Goal: Transaction & Acquisition: Book appointment/travel/reservation

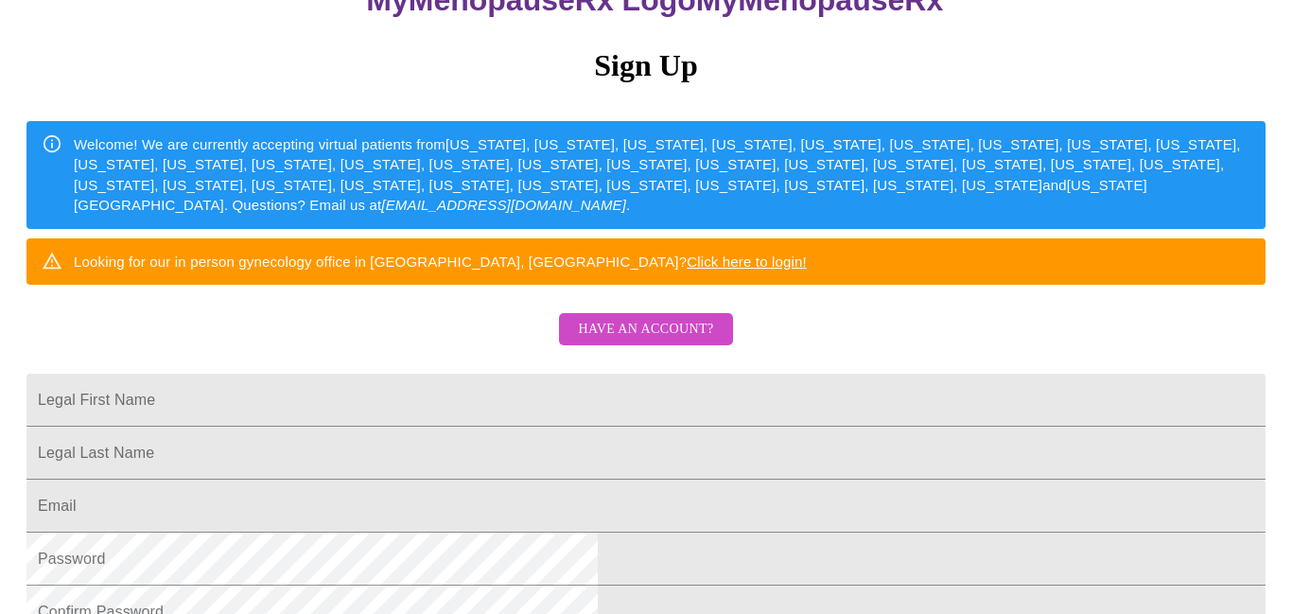
scroll to position [261, 0]
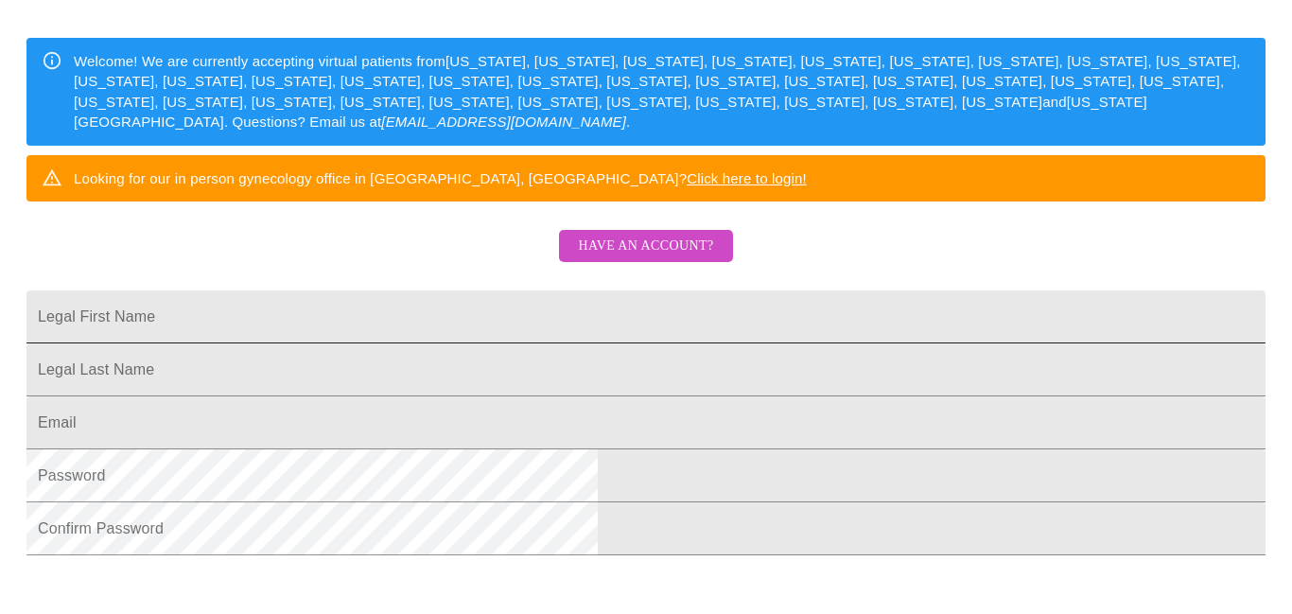
click at [819, 343] on input "Legal First Name" at bounding box center [645, 316] width 1239 height 53
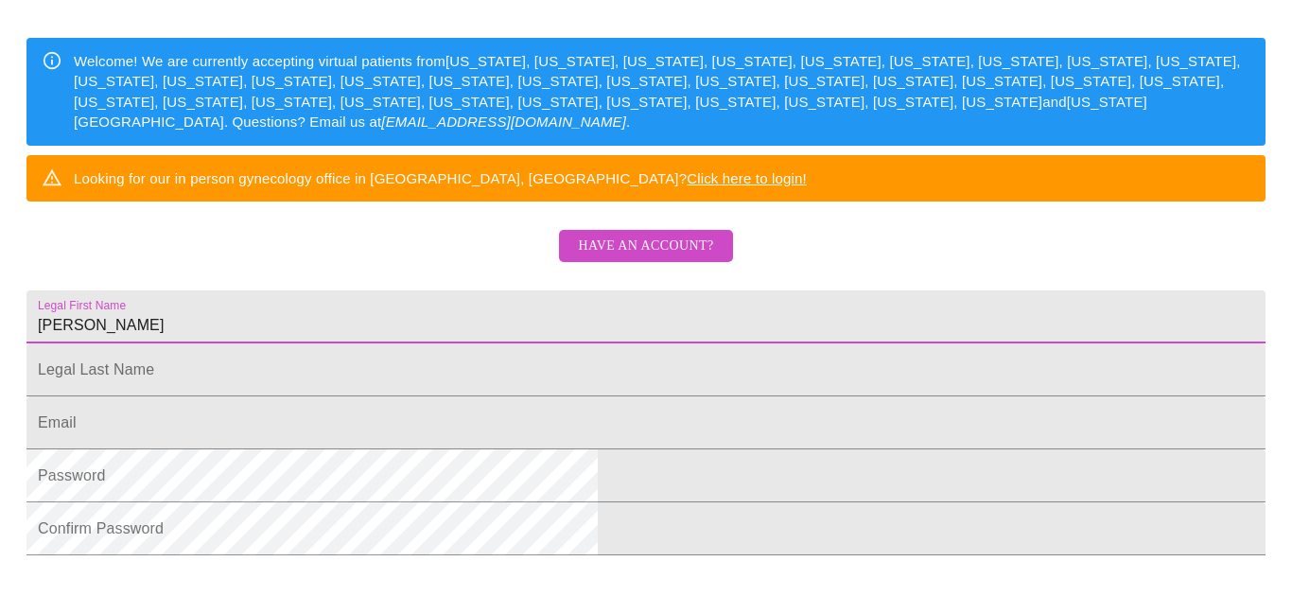
type input "[PERSON_NAME]"
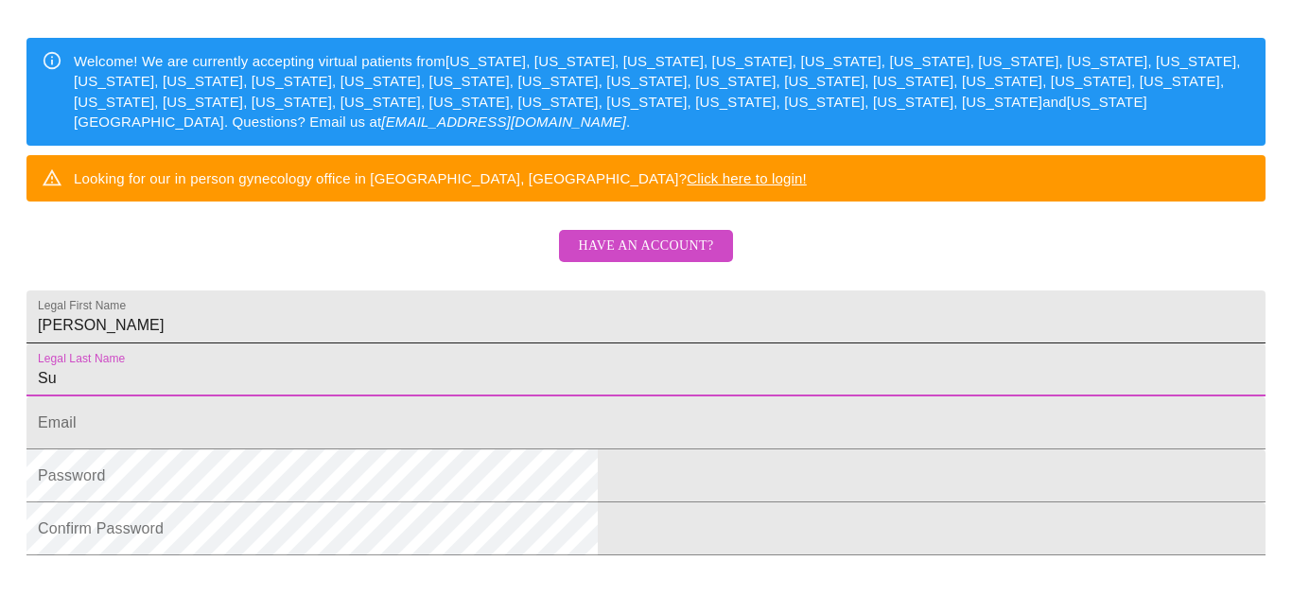
type input "S"
type input "[PERSON_NAME]"
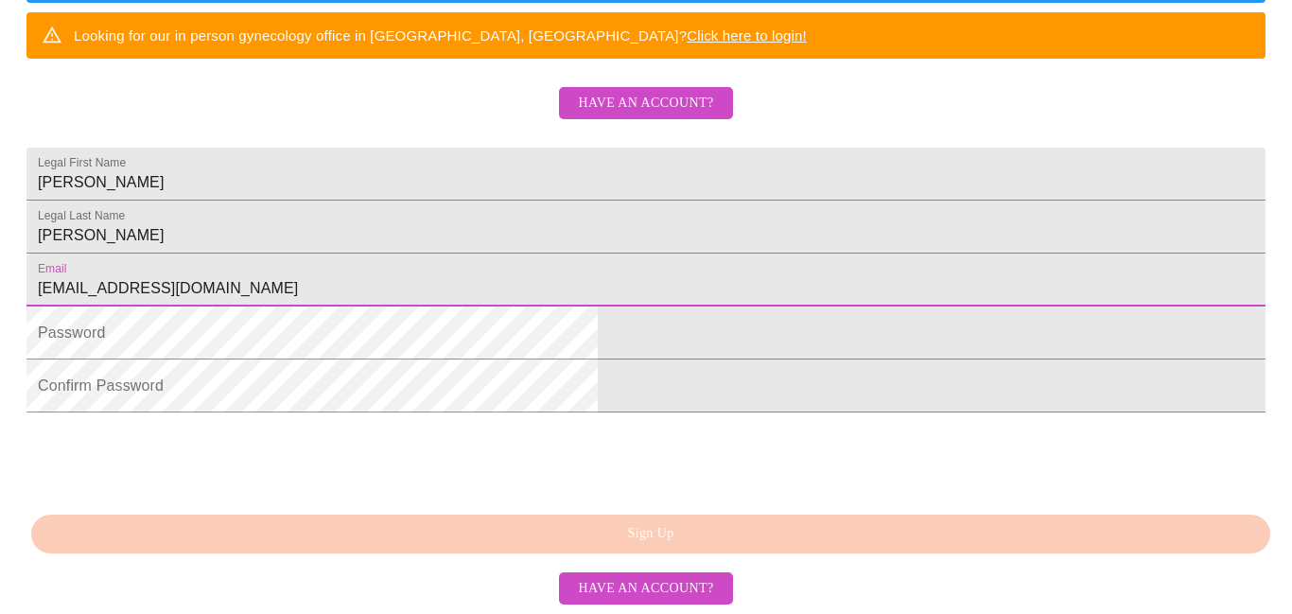
scroll to position [546, 0]
type input "[EMAIL_ADDRESS][DOMAIN_NAME]"
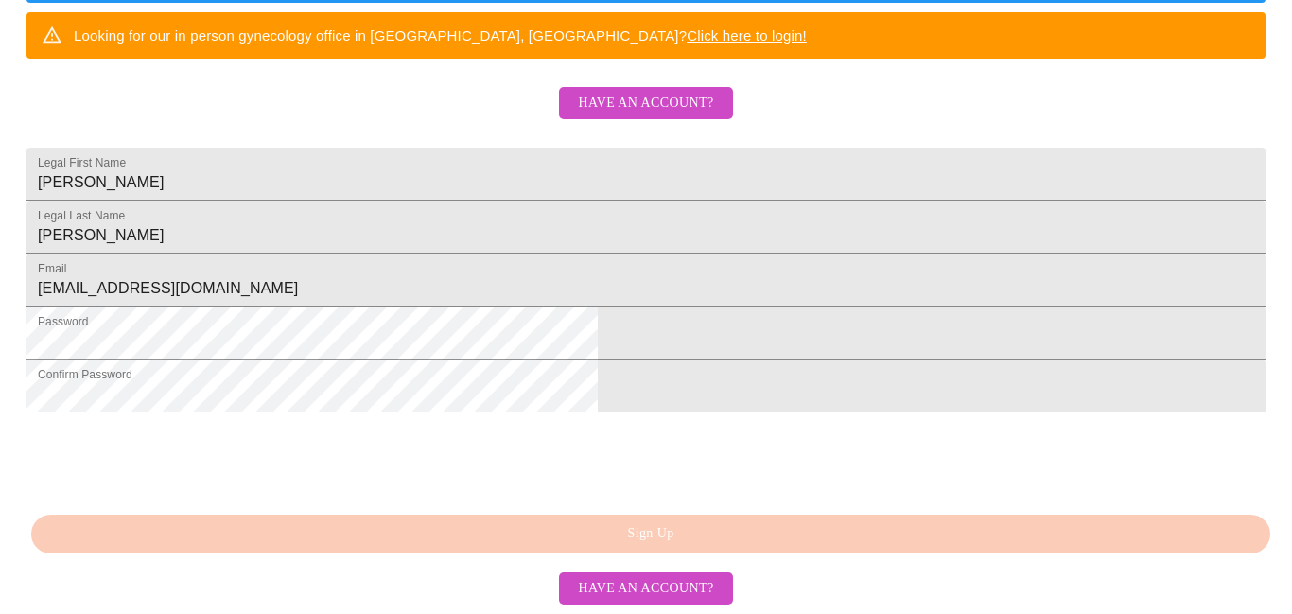
click at [682, 340] on div "MyMenopauseRx Sign Up Welcome! We are currently accepting virtual patients from…" at bounding box center [646, 34] width 1277 height 614
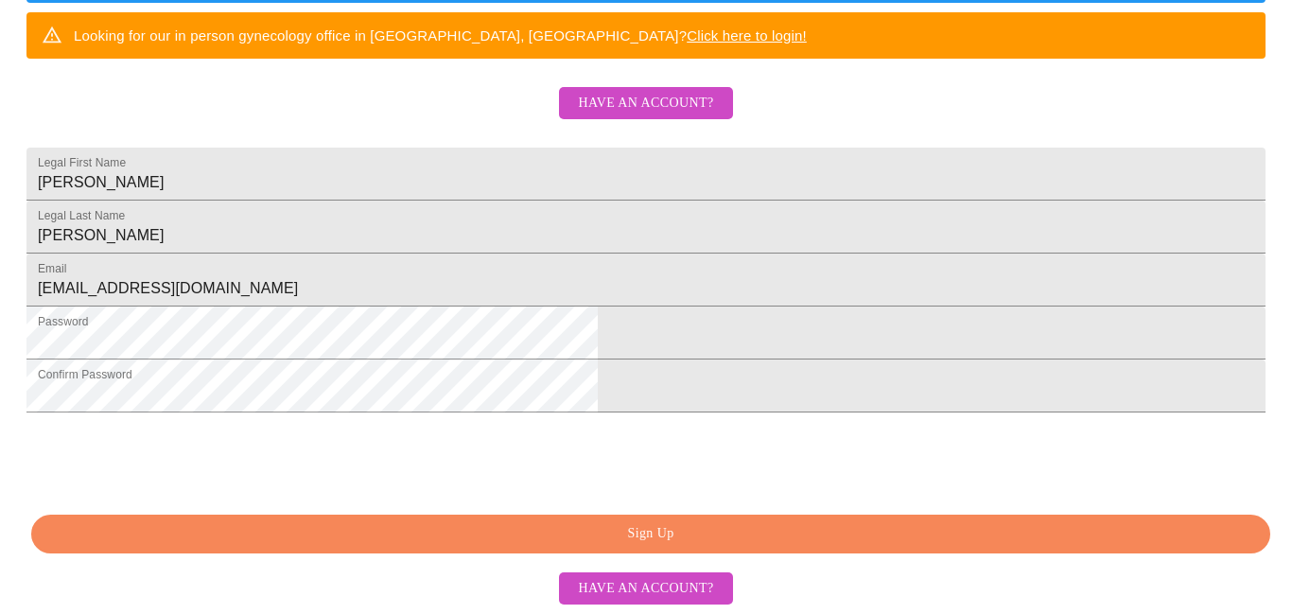
click at [645, 535] on span "Sign Up" at bounding box center [650, 534] width 1195 height 24
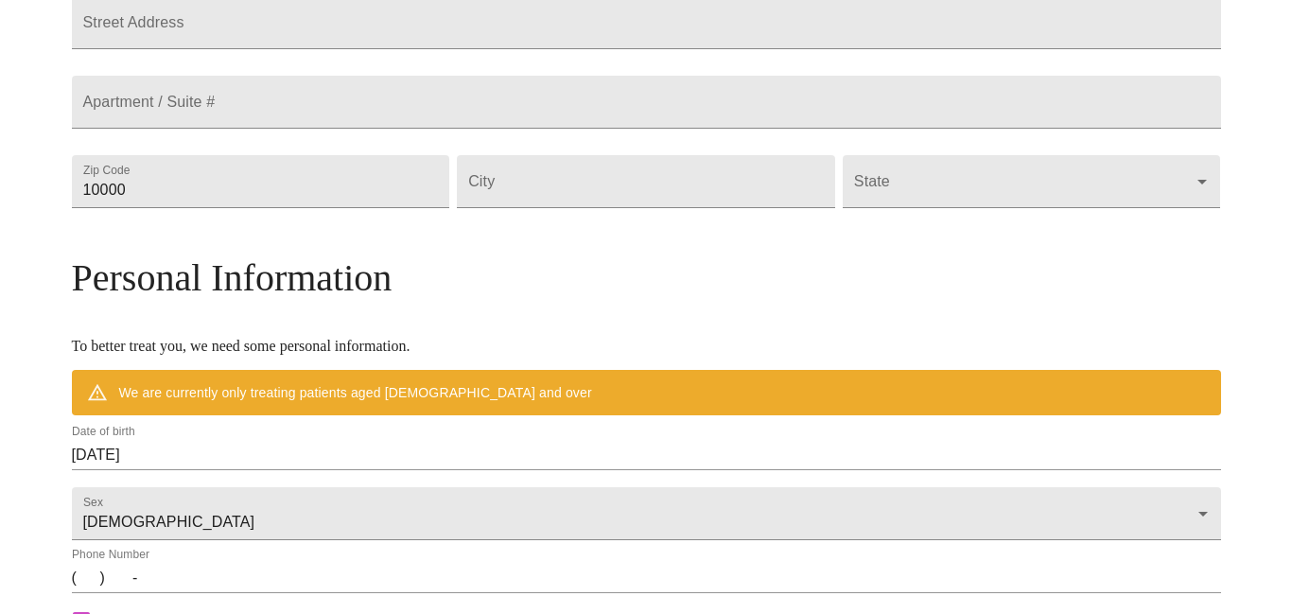
scroll to position [472, 0]
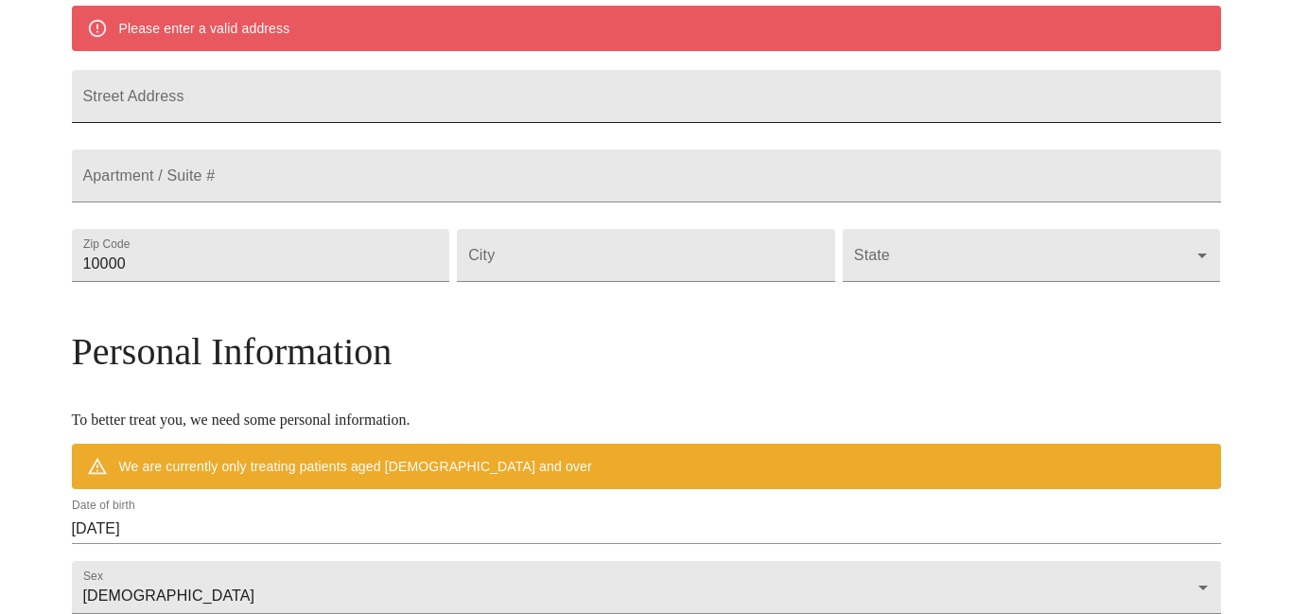
click at [461, 119] on input "Street Address" at bounding box center [646, 96] width 1149 height 53
type input "[STREET_ADDRESS]"
click at [308, 282] on input "10000" at bounding box center [261, 255] width 378 height 53
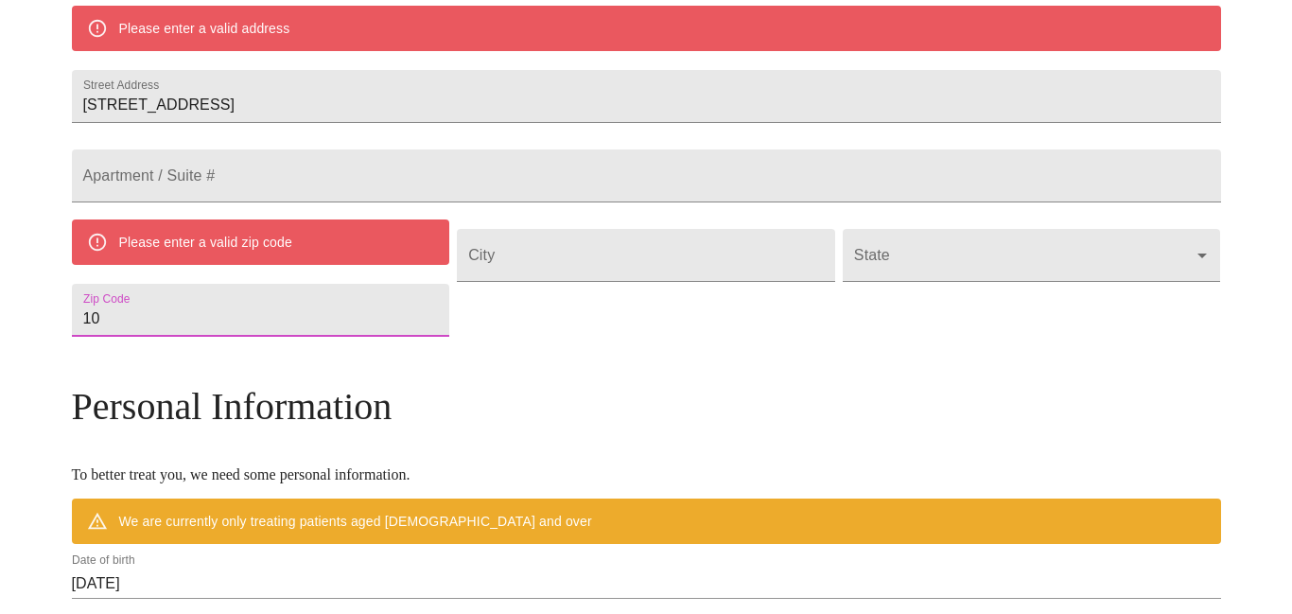
type input "1"
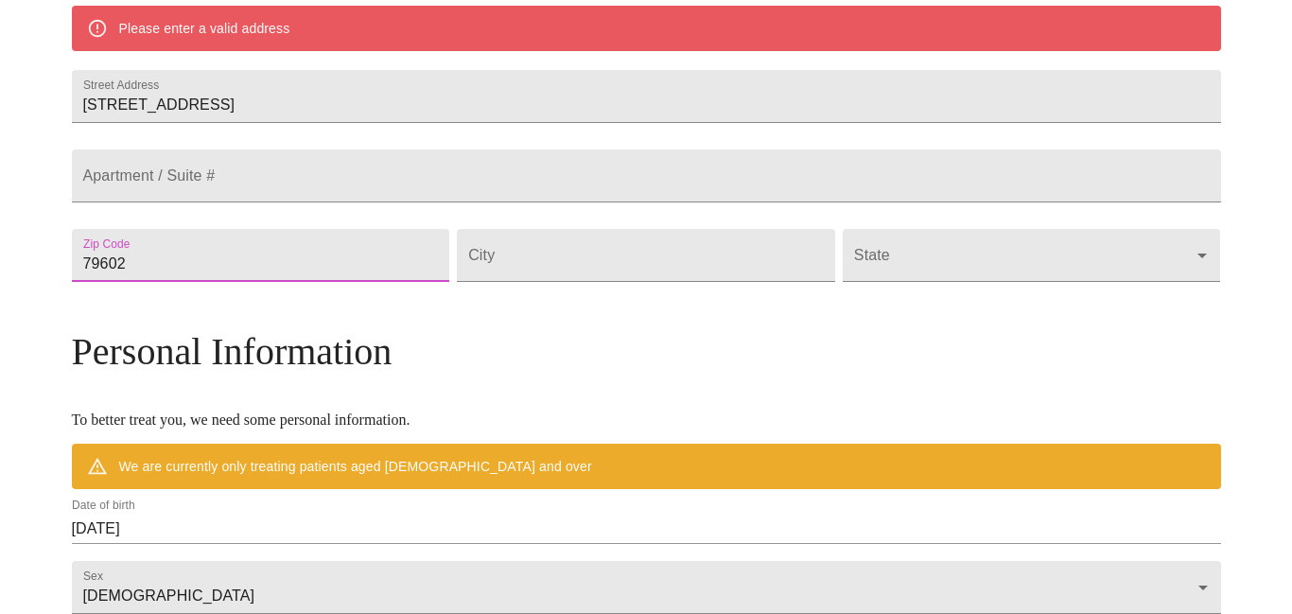
type input "79602"
type input "Abilene"
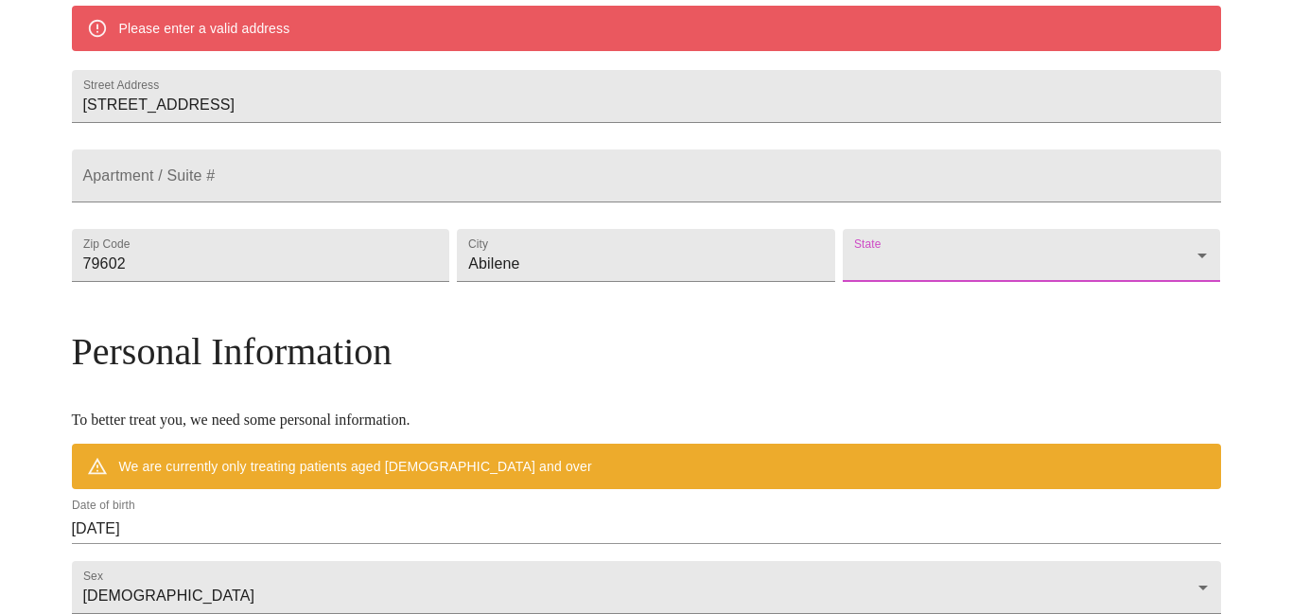
click at [1065, 304] on body "MyMenopauseRx Welcome to MyMenopauseRx Since it's your first time here, you'll …" at bounding box center [646, 281] width 1277 height 1491
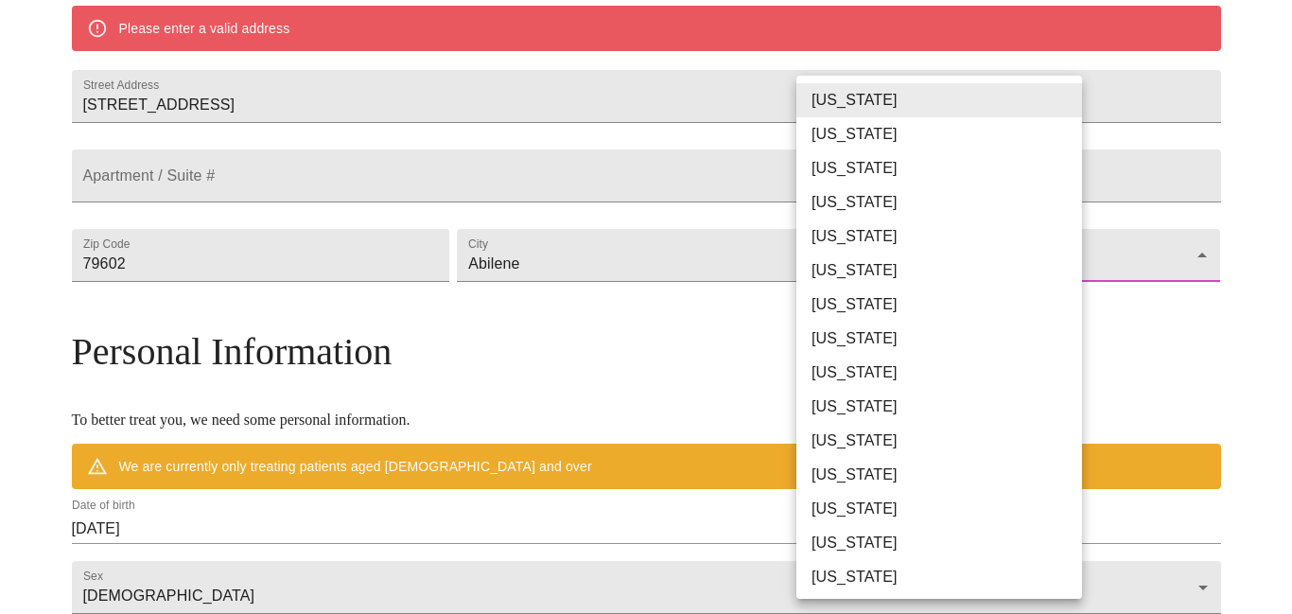
scroll to position [1159, 0]
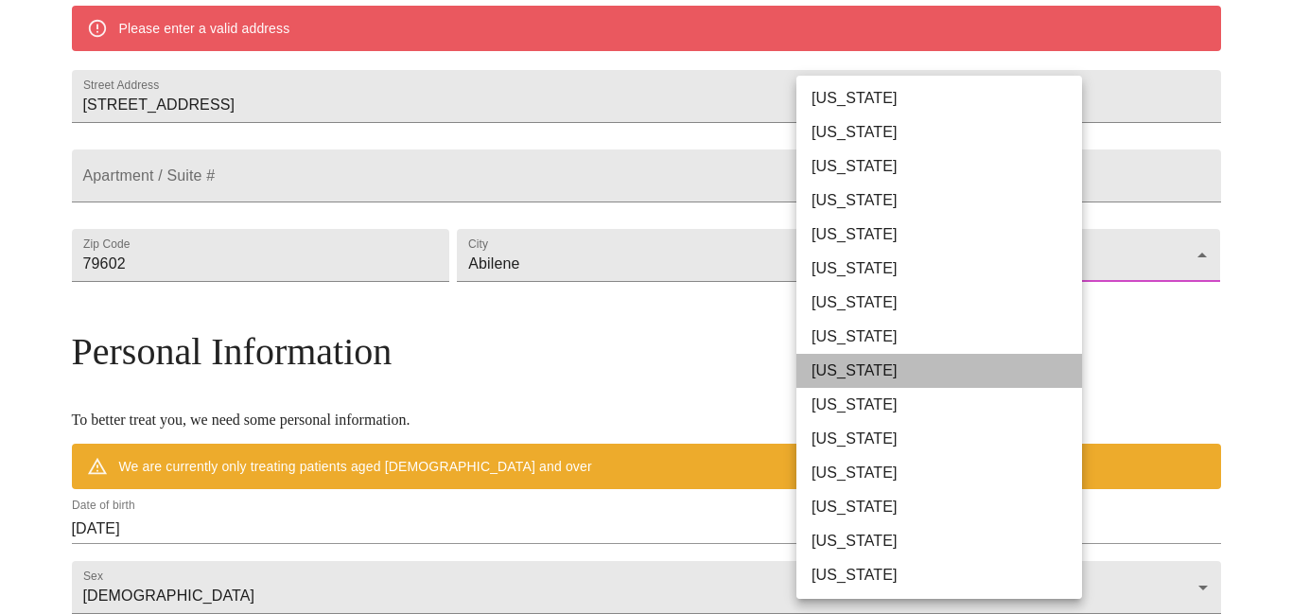
click at [978, 375] on li "[US_STATE]" at bounding box center [939, 371] width 286 height 34
type input "[US_STATE]"
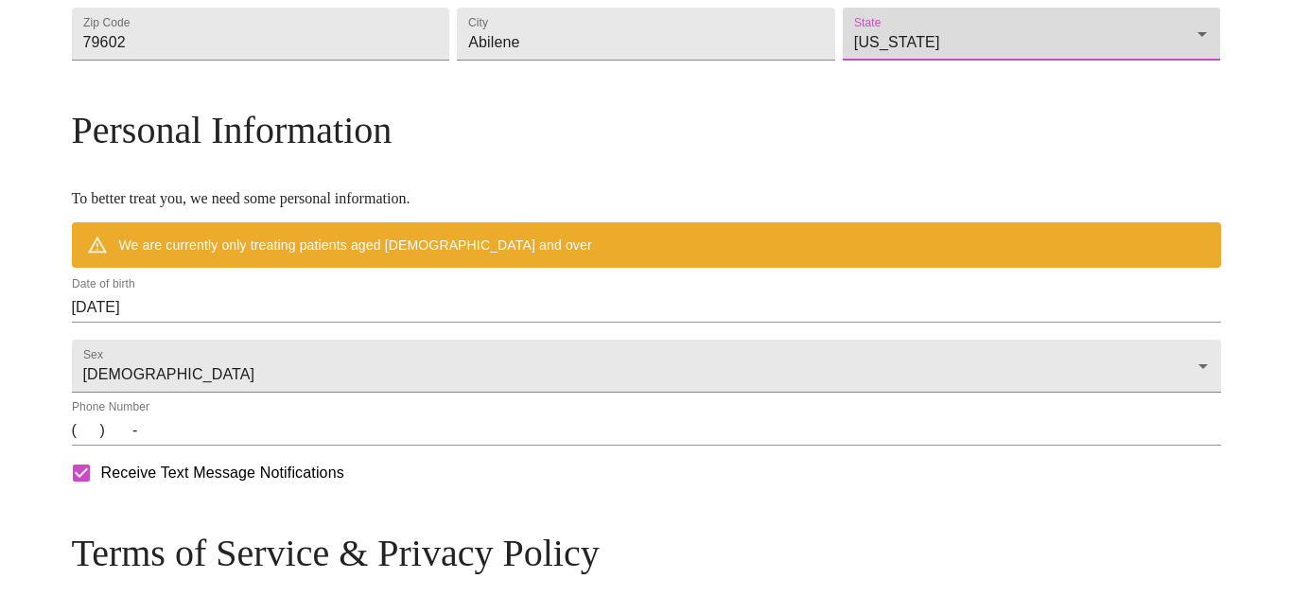
scroll to position [684, 0]
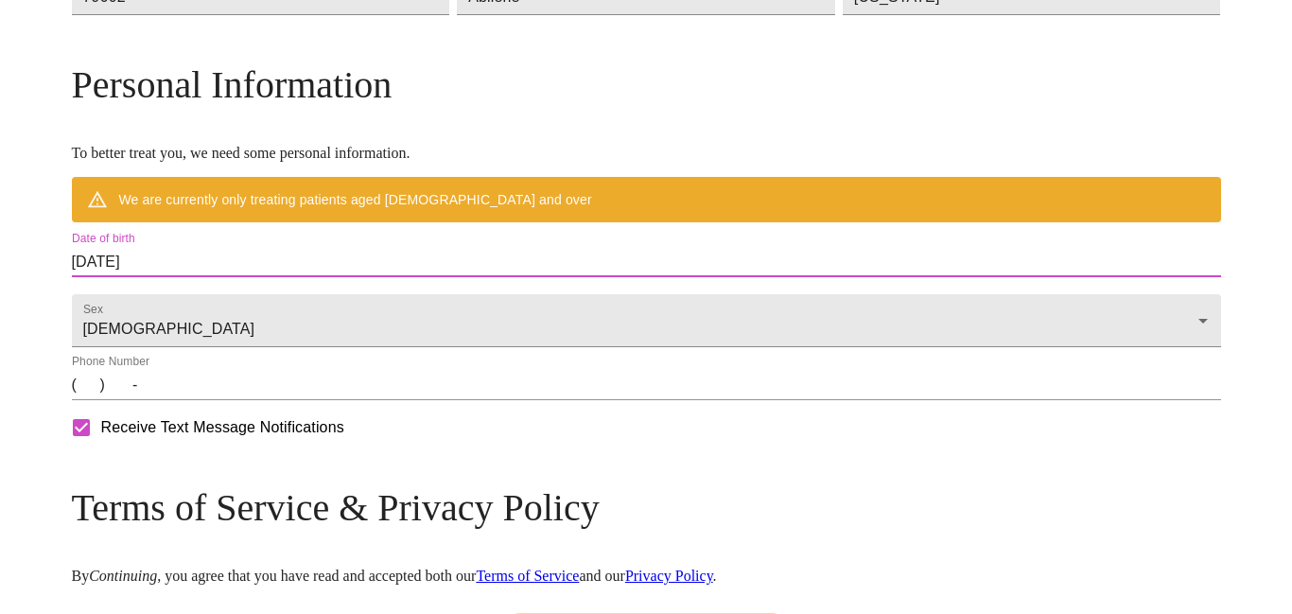
drag, startPoint x: 302, startPoint y: 310, endPoint x: 205, endPoint y: 310, distance: 96.5
click at [205, 281] on div "Date of birth [DEMOGRAPHIC_DATA]" at bounding box center [646, 254] width 1156 height 53
click at [302, 277] on input "[DATE]" at bounding box center [646, 262] width 1149 height 30
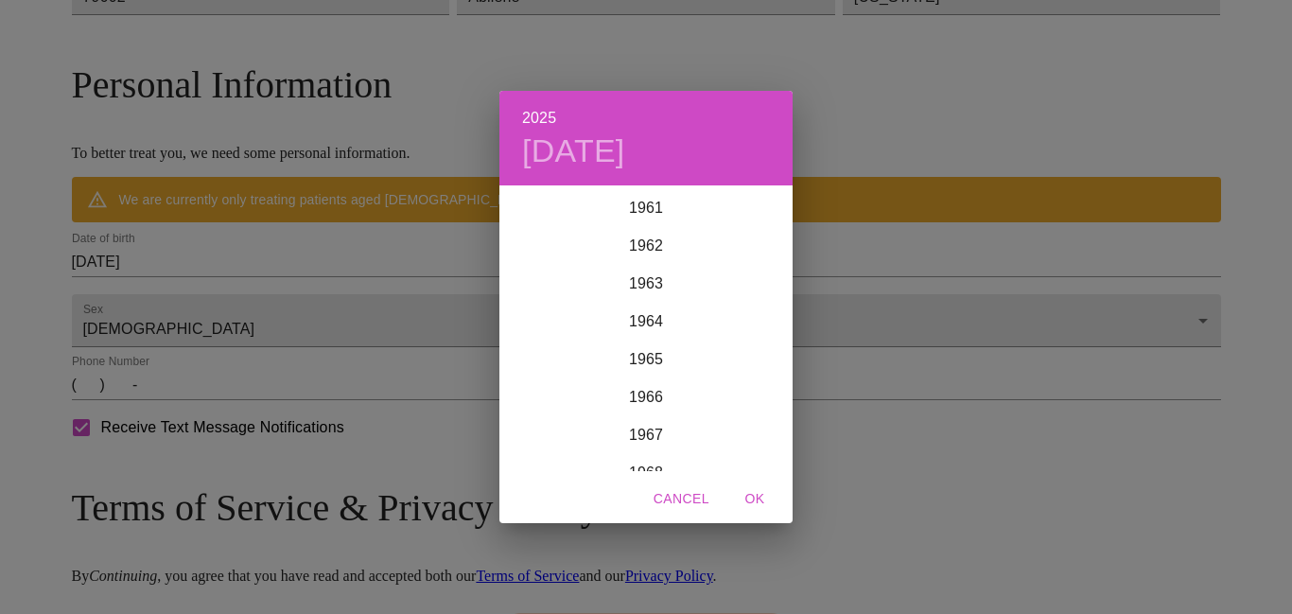
scroll to position [2364, 0]
click at [654, 448] on div "1968" at bounding box center [645, 452] width 293 height 38
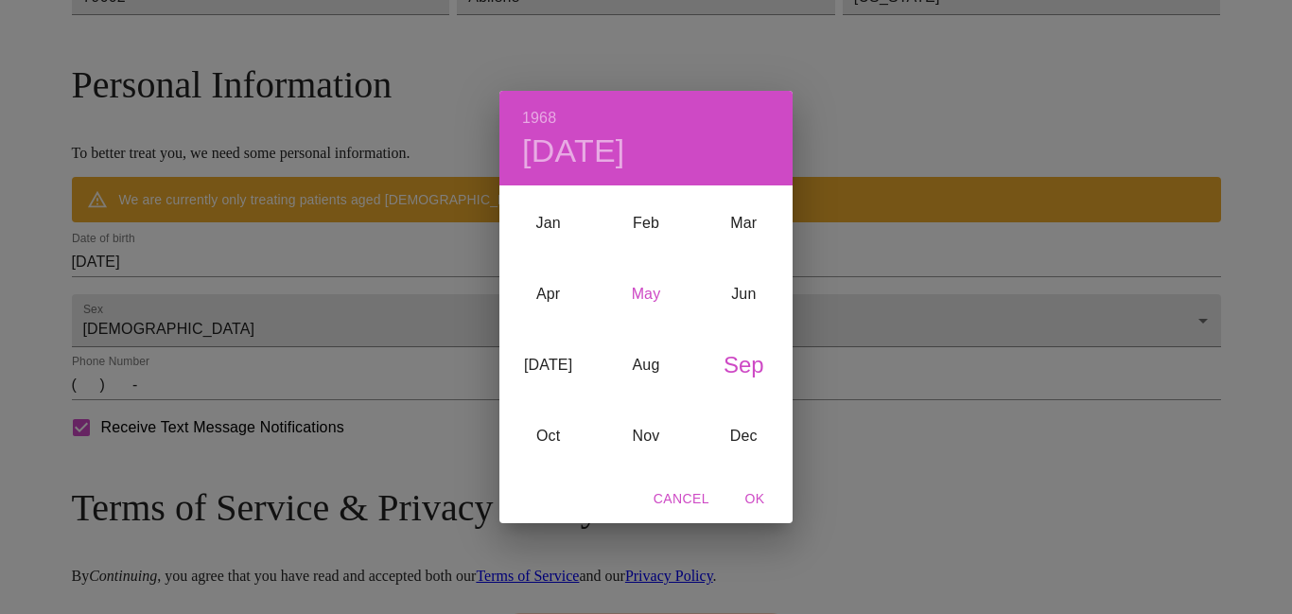
click at [646, 288] on div "May" at bounding box center [645, 293] width 97 height 71
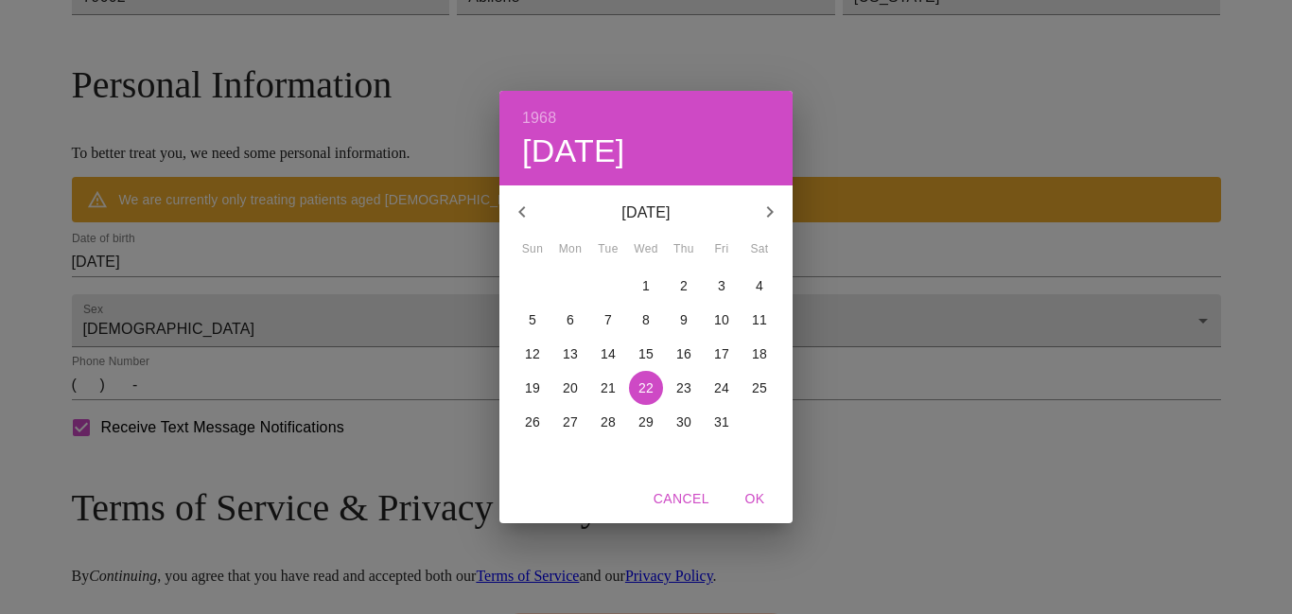
click at [607, 423] on p "28" at bounding box center [607, 421] width 15 height 19
click at [753, 493] on span "OK" at bounding box center [754, 499] width 45 height 24
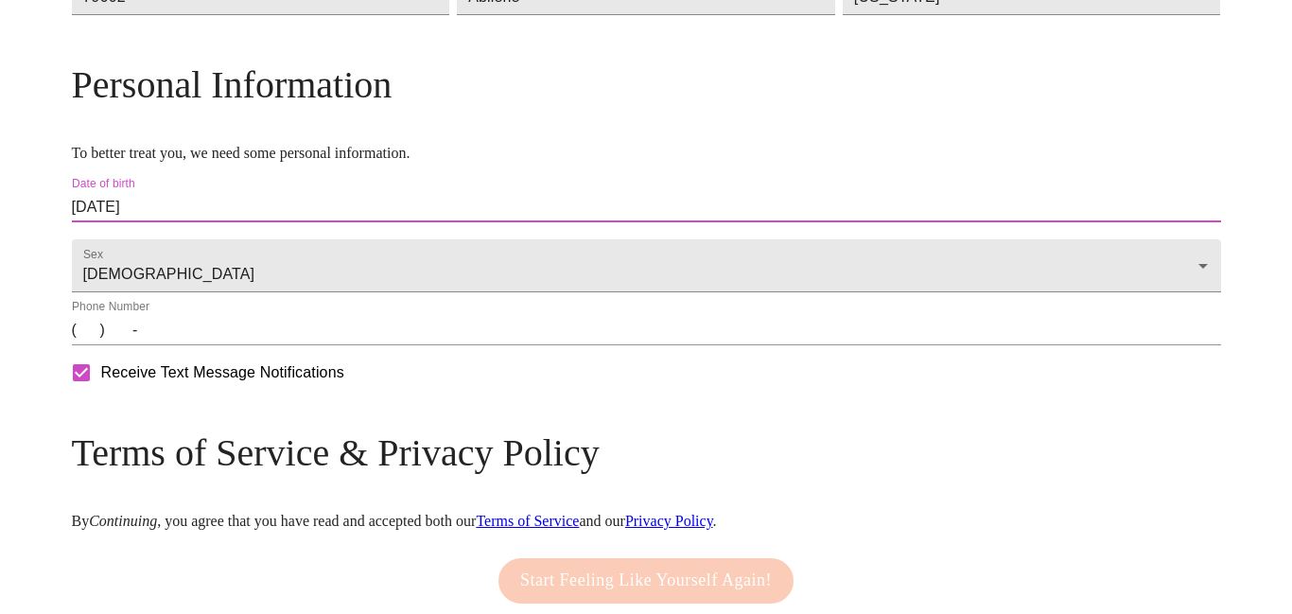
type input "[DATE]"
click at [422, 345] on input "(   )    -" at bounding box center [646, 330] width 1149 height 30
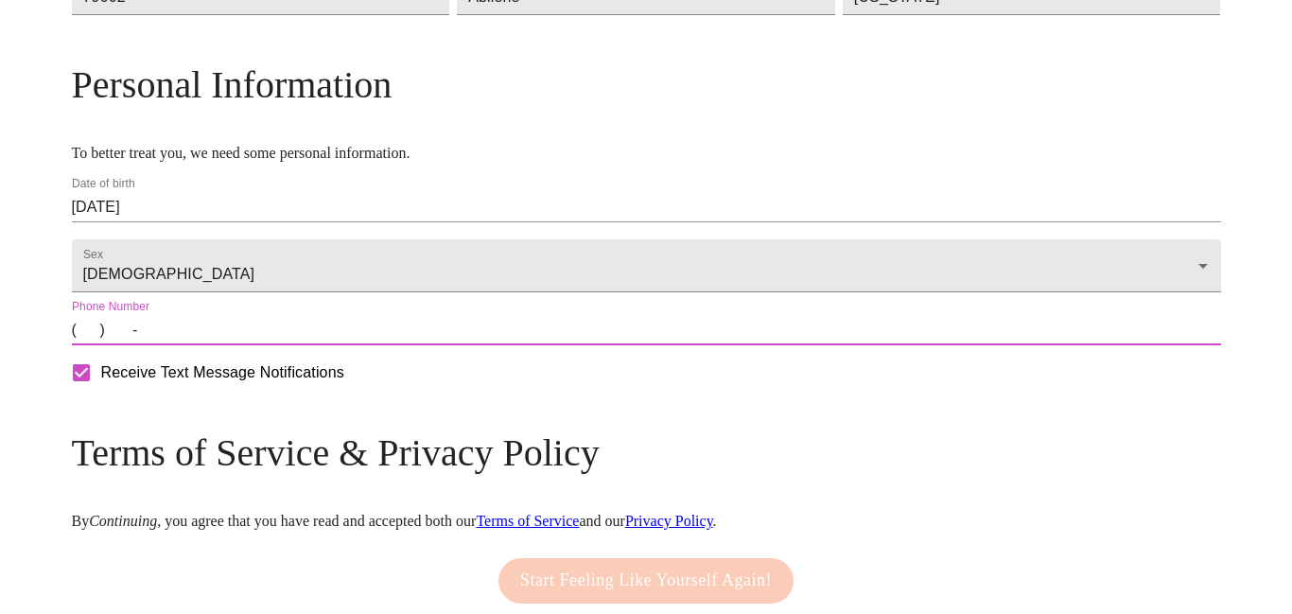
click at [222, 345] on input "(   )    -" at bounding box center [646, 330] width 1149 height 30
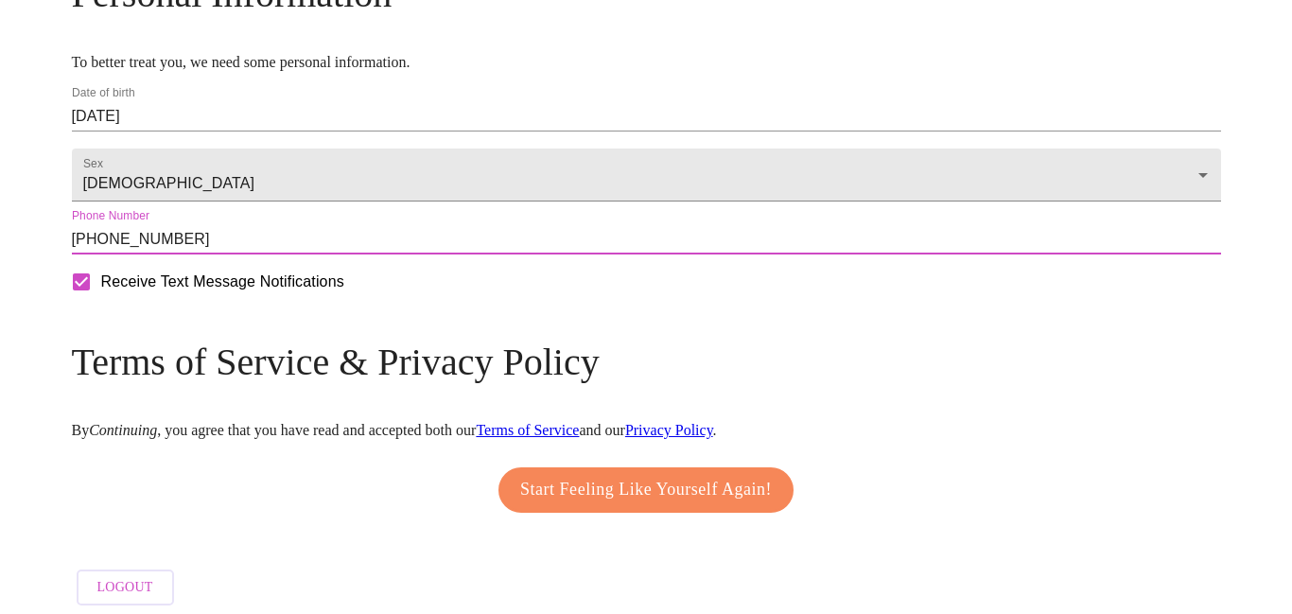
scroll to position [842, 0]
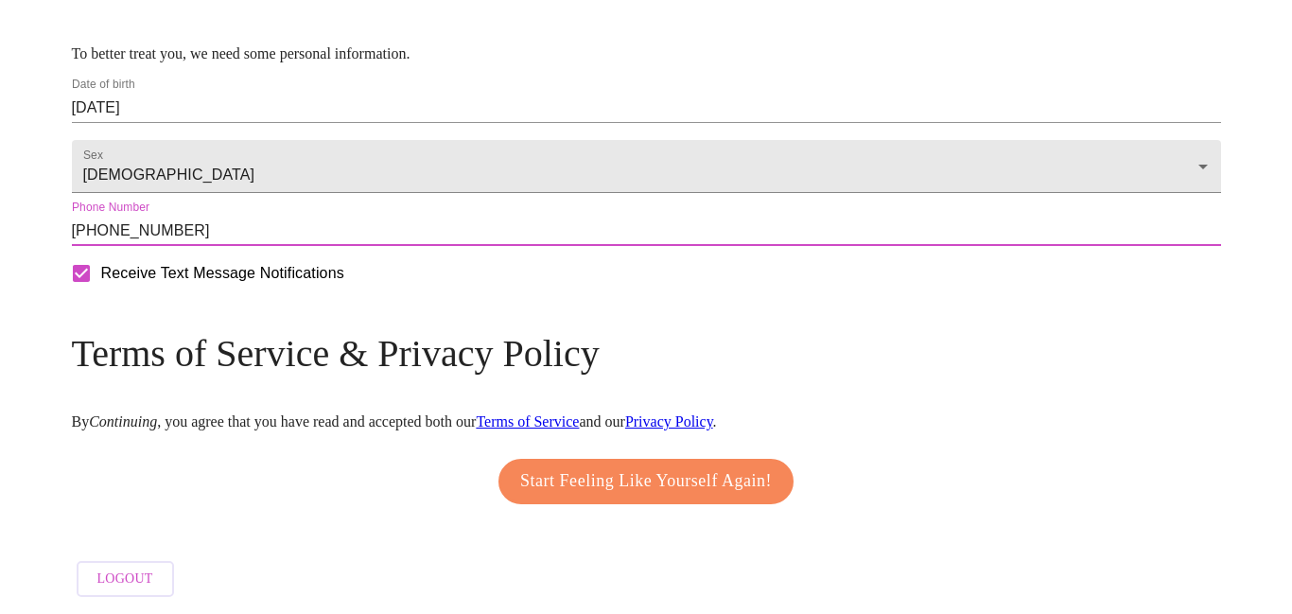
type input "[PHONE_NUMBER]"
click at [740, 475] on span "Start Feeling Like Yourself Again!" at bounding box center [646, 481] width 252 height 30
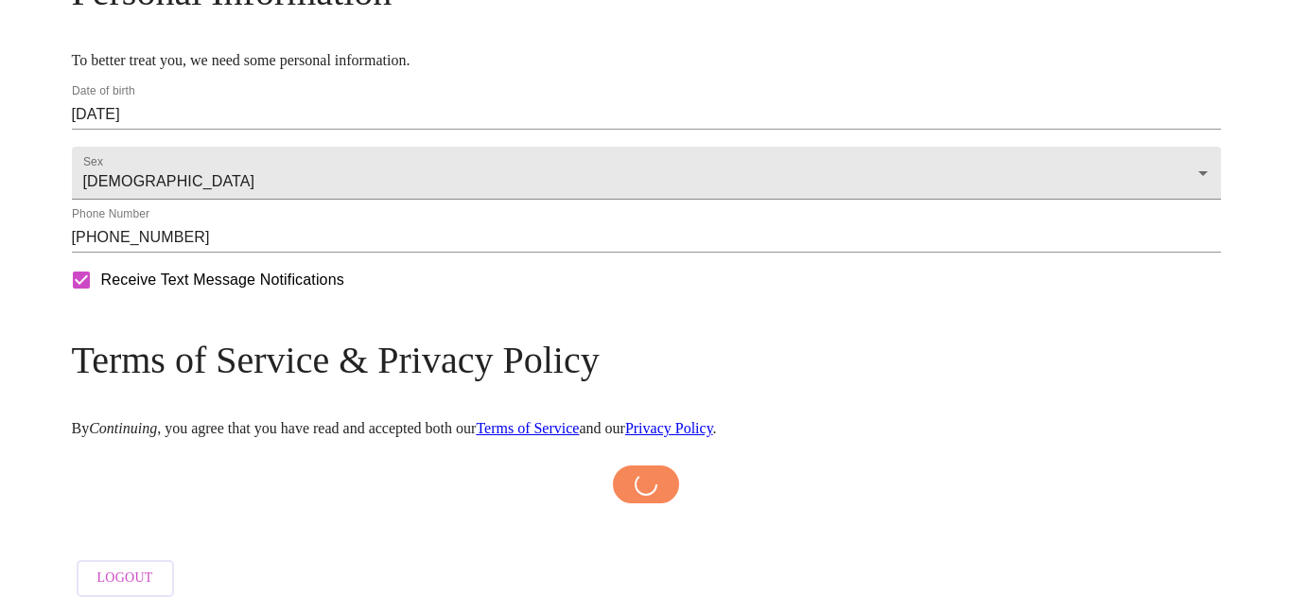
scroll to position [835, 0]
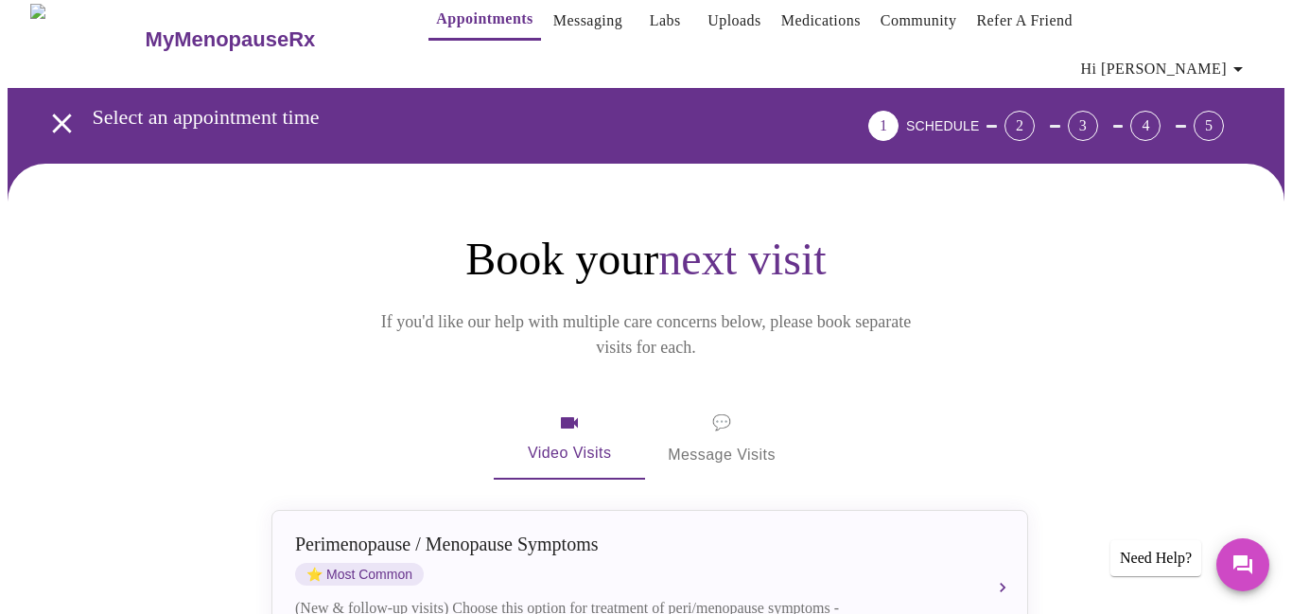
scroll to position [39, 0]
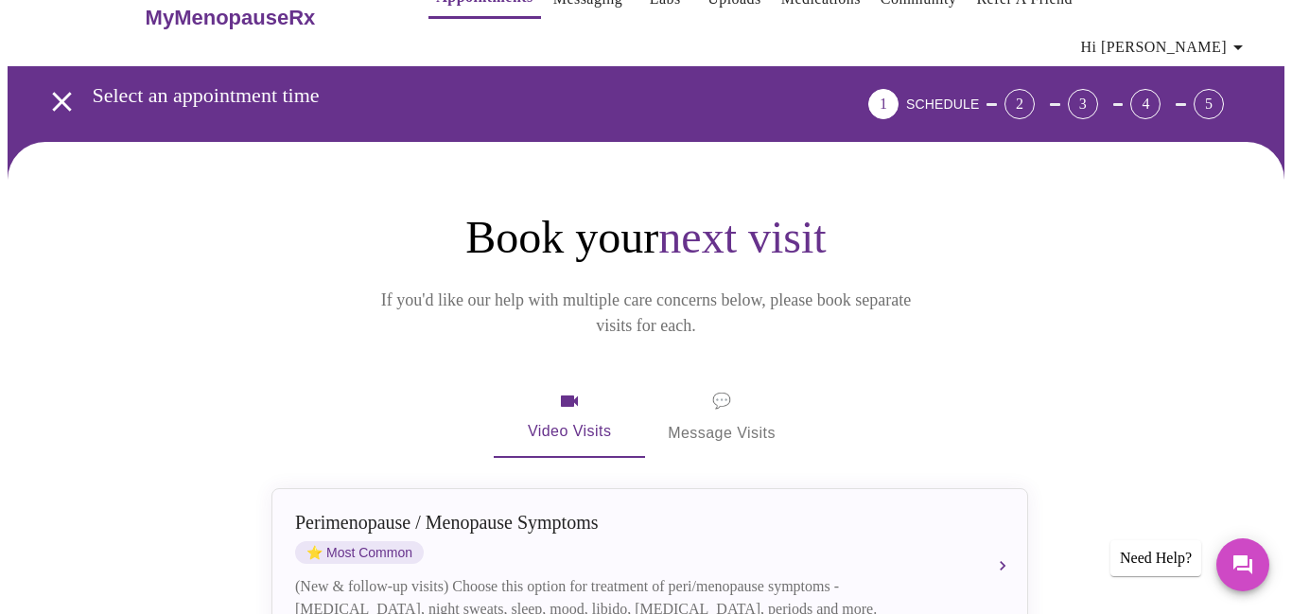
click at [585, 390] on span "Video Visits" at bounding box center [569, 417] width 106 height 55
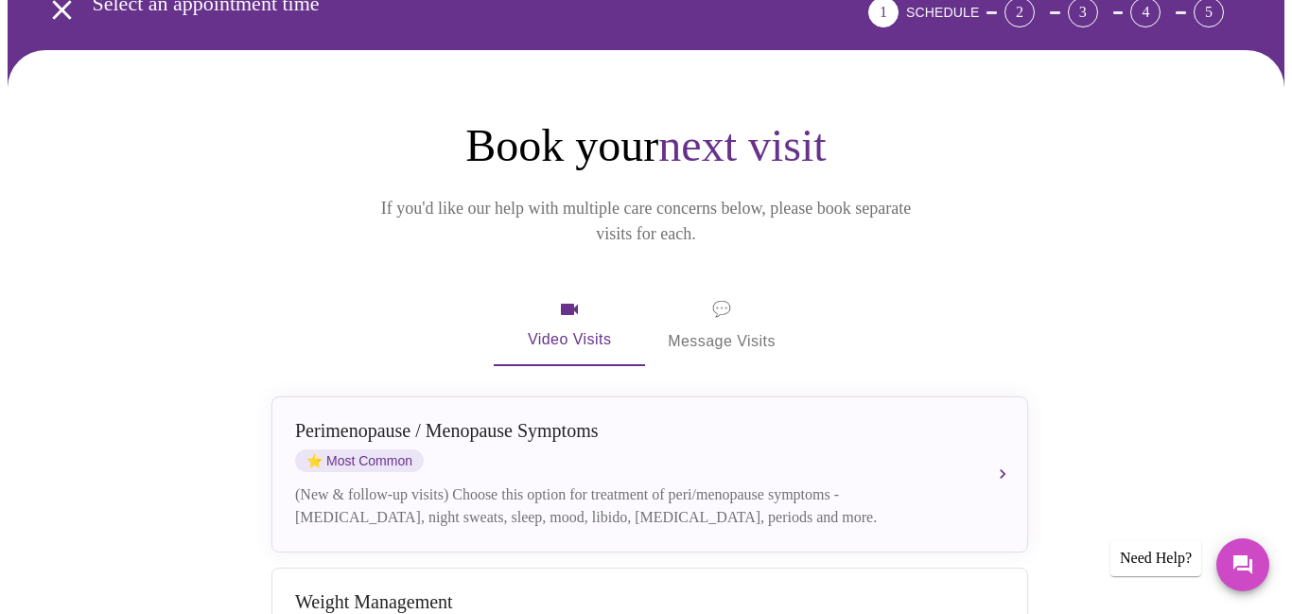
scroll to position [287, 0]
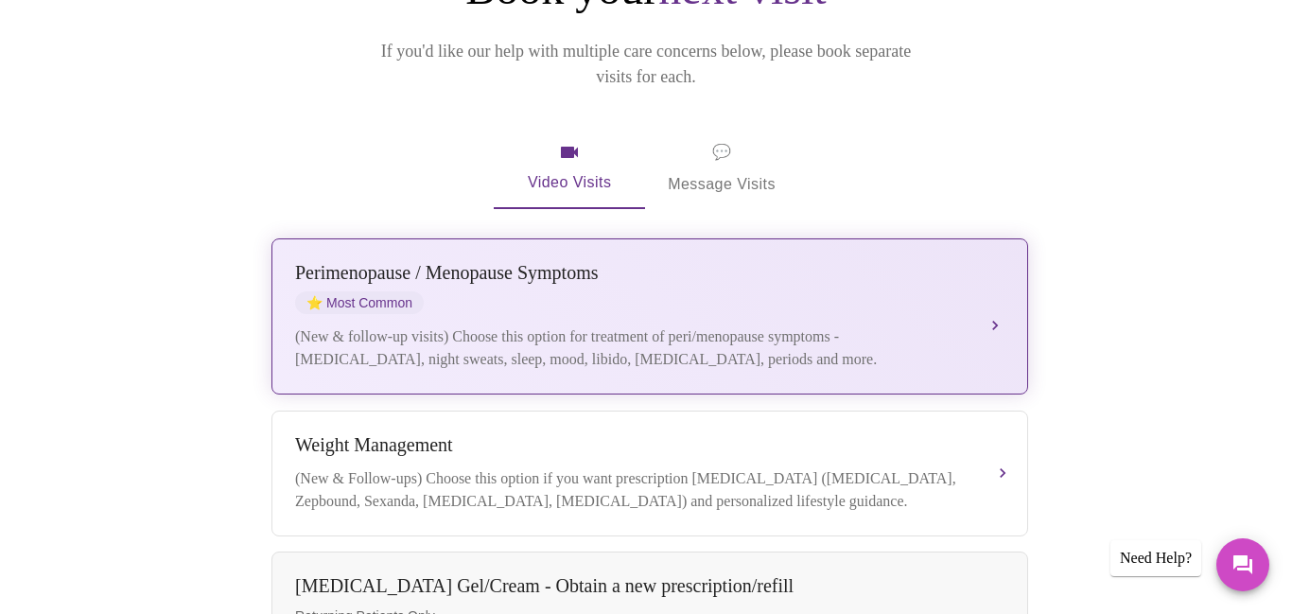
click at [548, 262] on div "Perimenopause / Menopause Symptoms" at bounding box center [630, 273] width 671 height 22
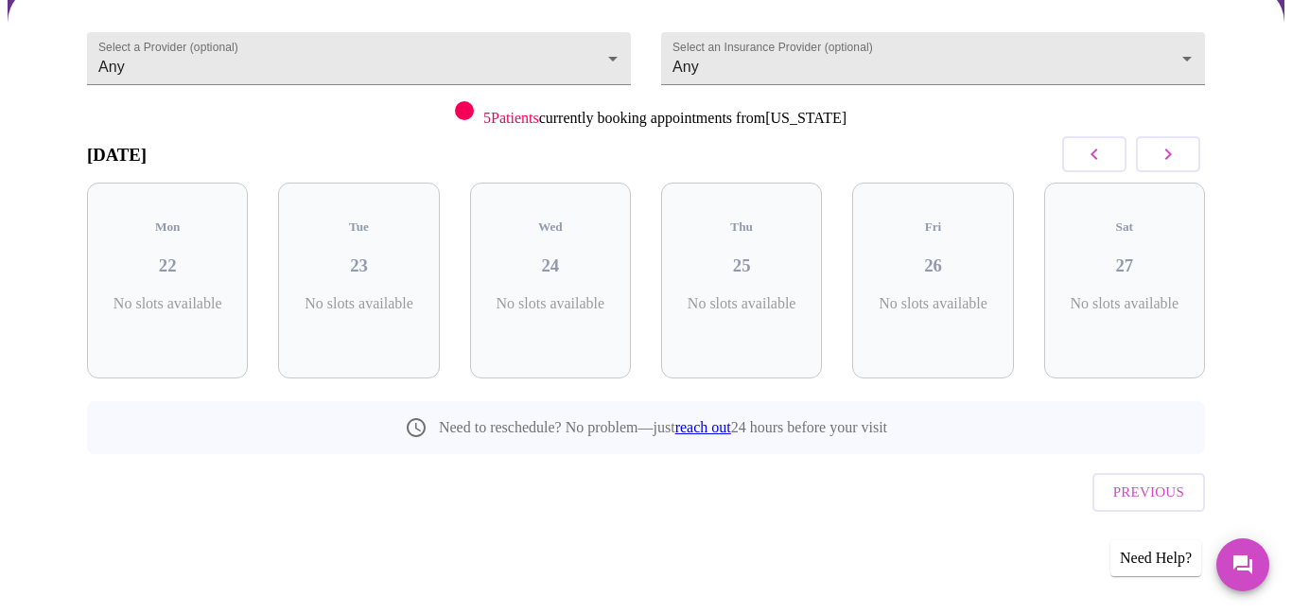
scroll to position [130, 0]
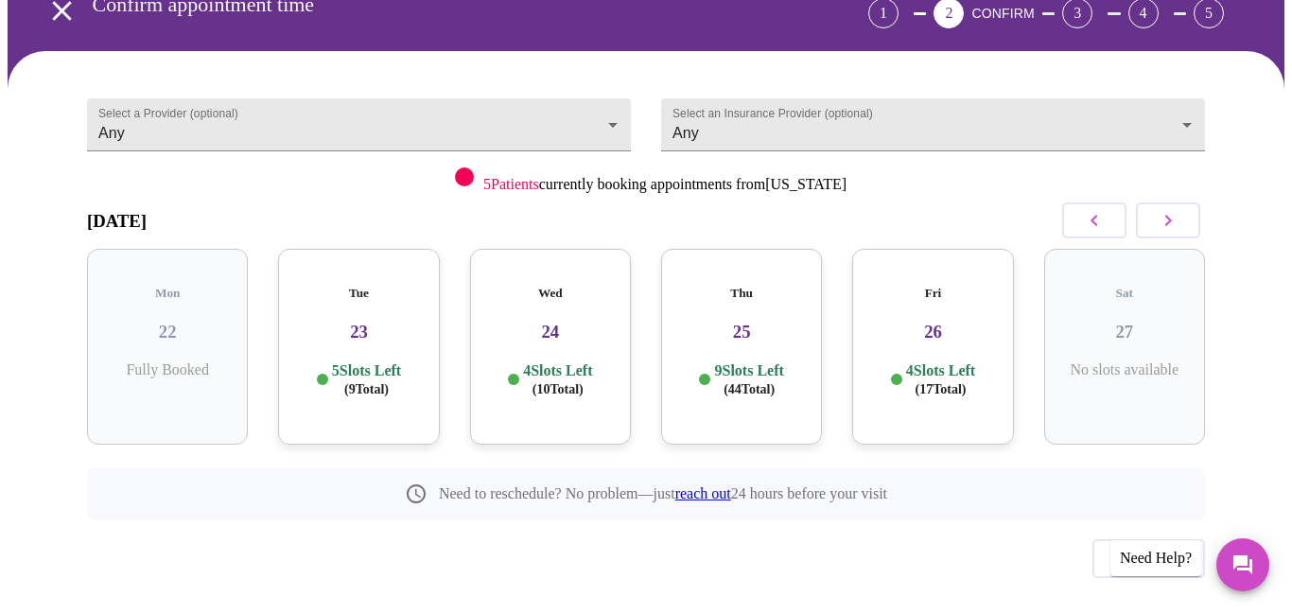
click at [337, 299] on div "Tue 23 5 Slots Left ( 9 Total)" at bounding box center [358, 347] width 161 height 196
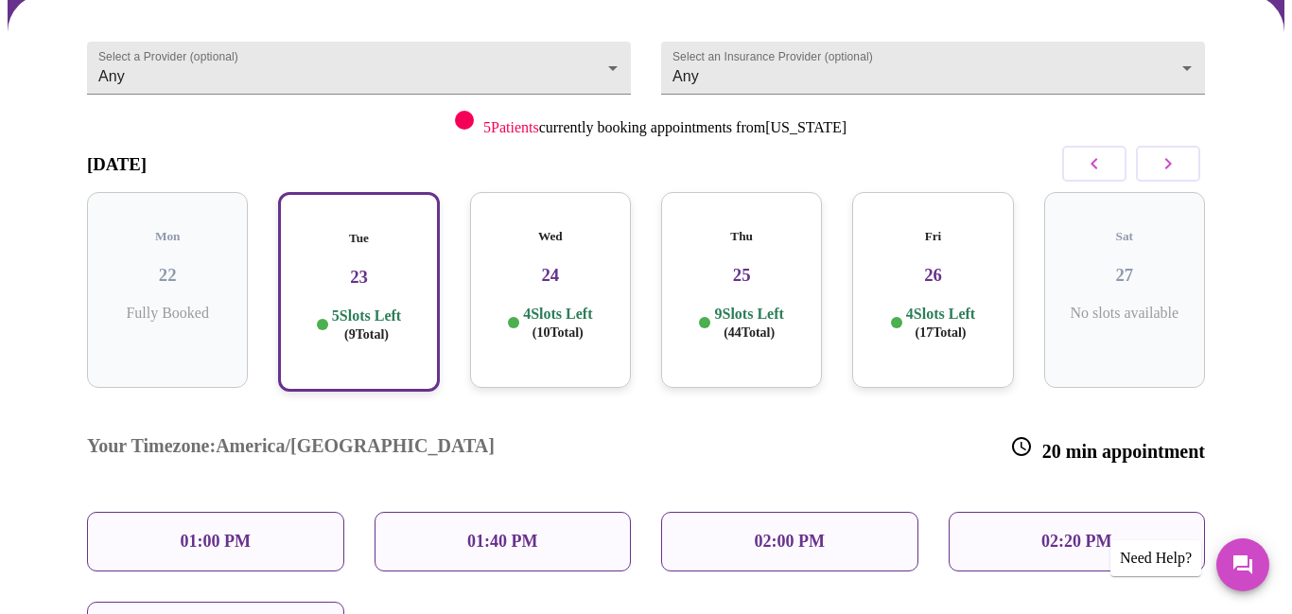
scroll to position [327, 0]
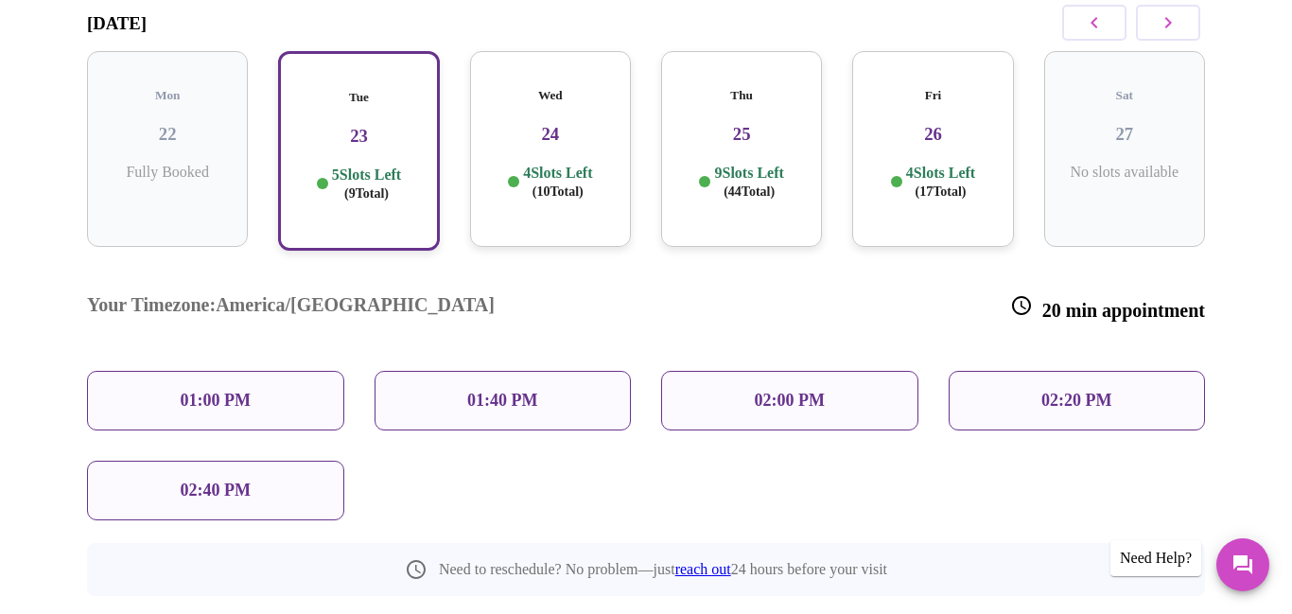
click at [218, 371] on div "01:00 PM" at bounding box center [215, 401] width 257 height 60
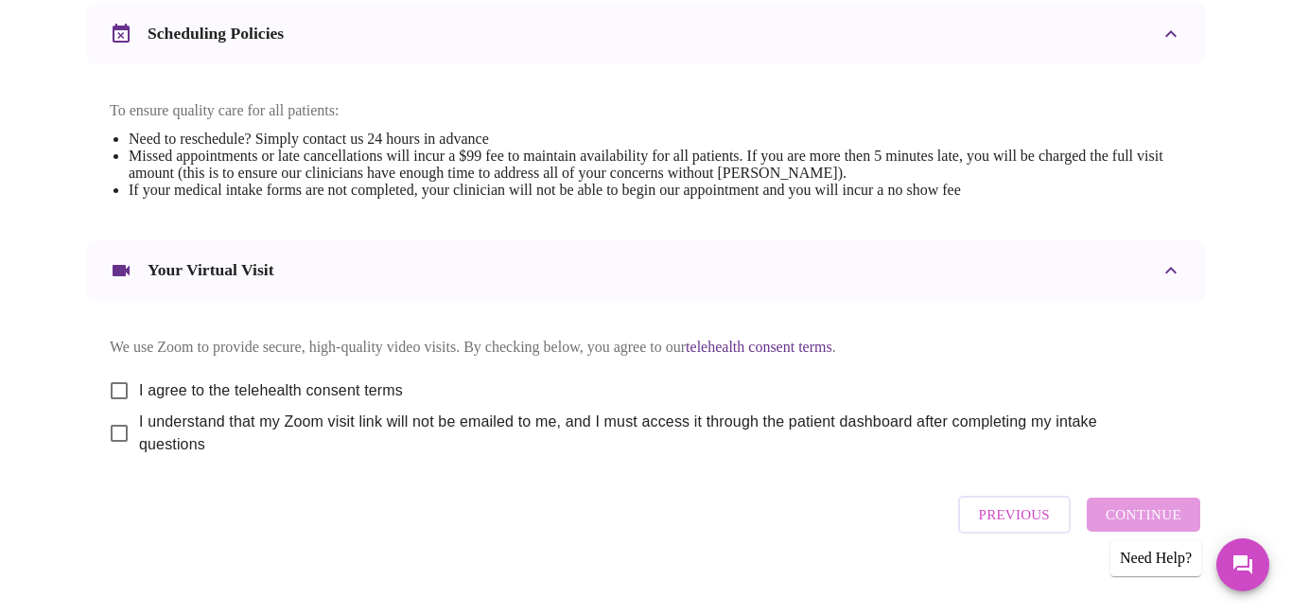
scroll to position [756, 0]
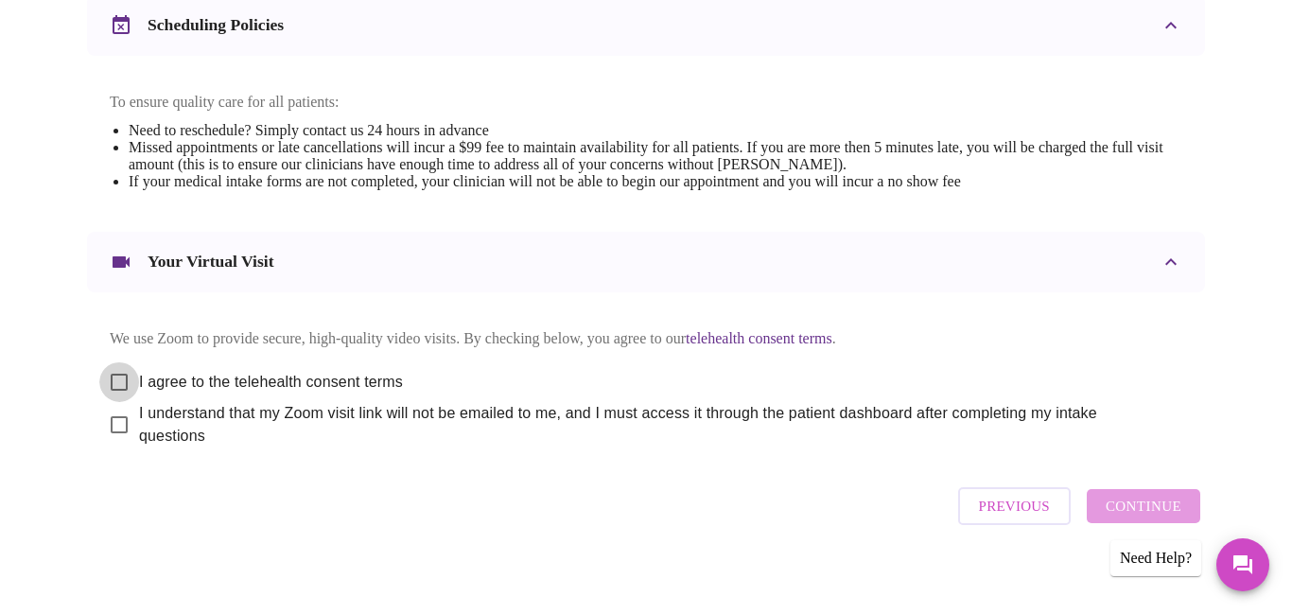
click at [122, 363] on input "I agree to the telehealth consent terms" at bounding box center [119, 382] width 40 height 40
checkbox input "true"
click at [115, 419] on input "I understand that my Zoom visit link will not be emailed to me, and I must acce…" at bounding box center [119, 425] width 40 height 40
checkbox input "true"
